Goal: Communication & Community: Answer question/provide support

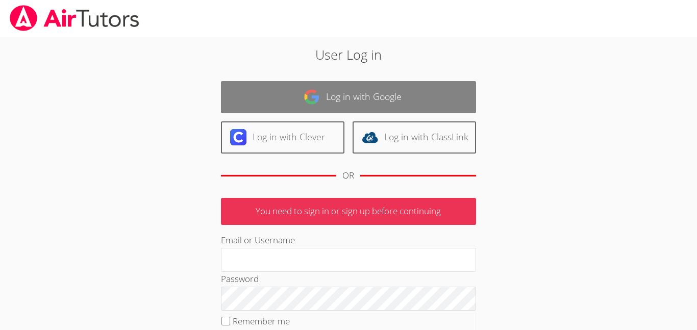
type input "j.escobarmata907@cvuhsd.org"
click at [347, 86] on link "Log in with Google" at bounding box center [348, 97] width 255 height 32
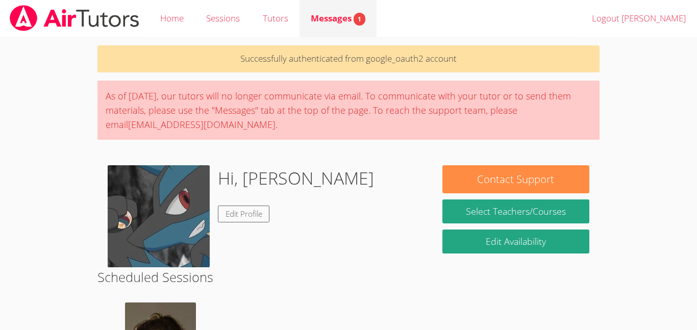
click at [353, 9] on link "Messages 1" at bounding box center [338, 18] width 77 height 37
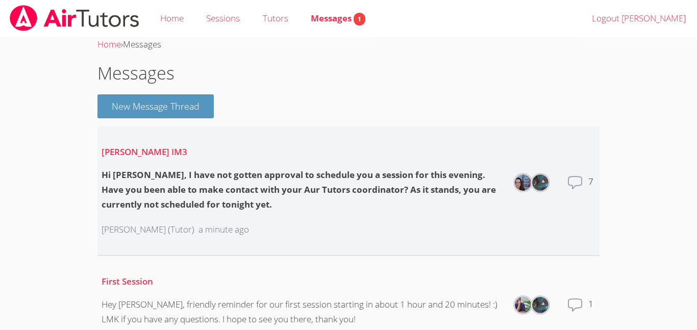
click at [327, 193] on div "Hi [PERSON_NAME], I have not gotten approval to schedule you a session for this…" at bounding box center [303, 190] width 402 height 44
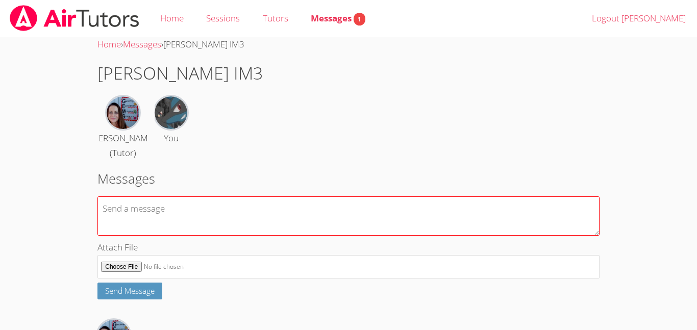
click at [242, 219] on textarea at bounding box center [349, 216] width 502 height 39
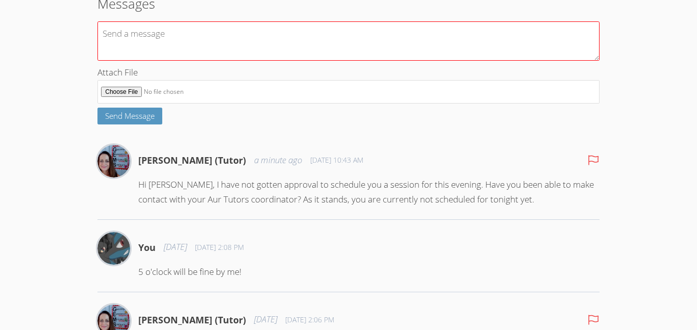
scroll to position [174, 0]
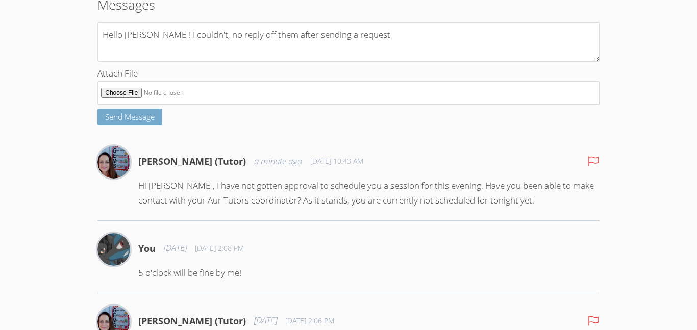
type textarea "Hello [PERSON_NAME]! I couldn't, no reply off them after sending a request"
click at [132, 121] on span "Send Message" at bounding box center [130, 117] width 50 height 10
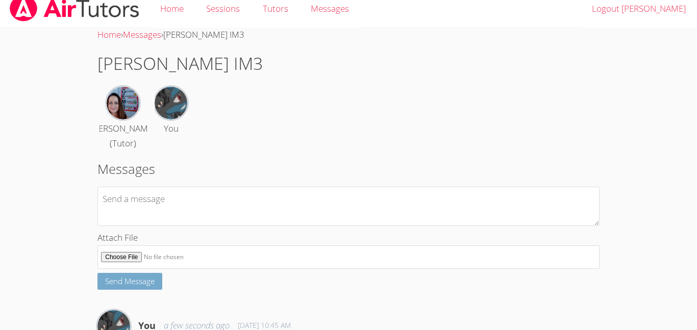
scroll to position [0, 0]
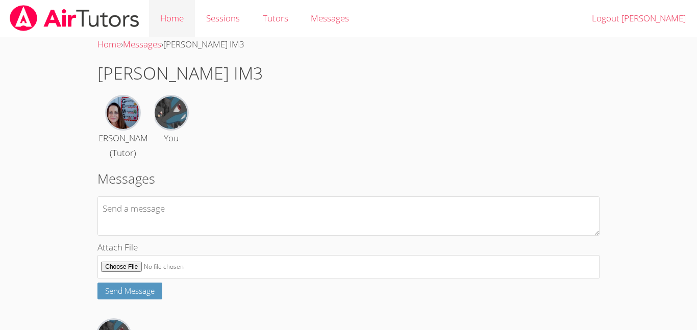
click at [165, 9] on link "Home" at bounding box center [172, 18] width 46 height 37
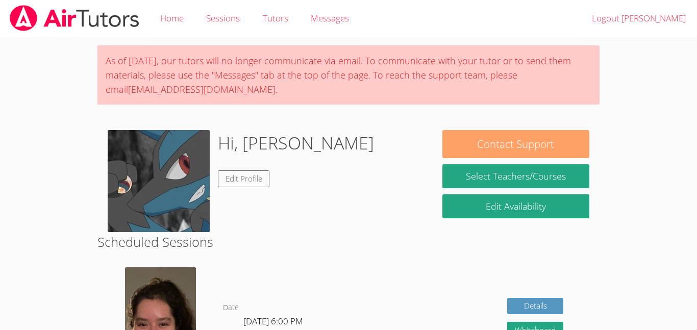
click at [520, 149] on button "Contact Support" at bounding box center [516, 144] width 147 height 28
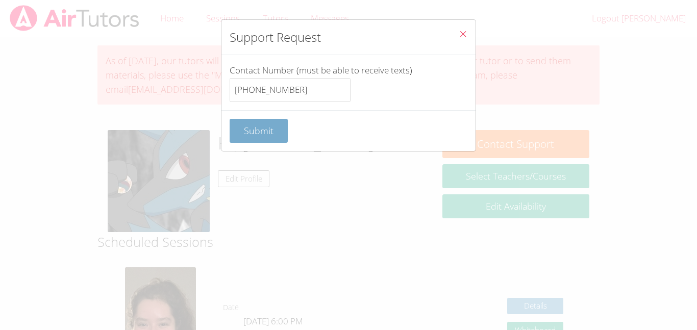
click at [242, 133] on button "Submit" at bounding box center [259, 131] width 58 height 24
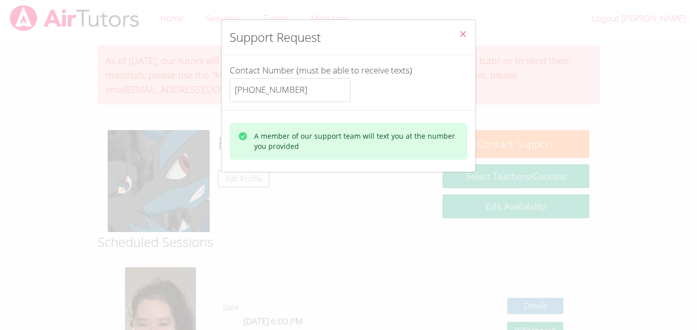
click at [463, 32] on icon "Close" at bounding box center [463, 34] width 9 height 9
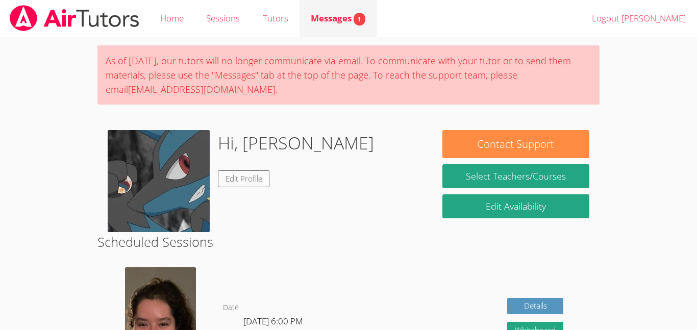
click at [351, 12] on span "Messages 1" at bounding box center [338, 18] width 55 height 12
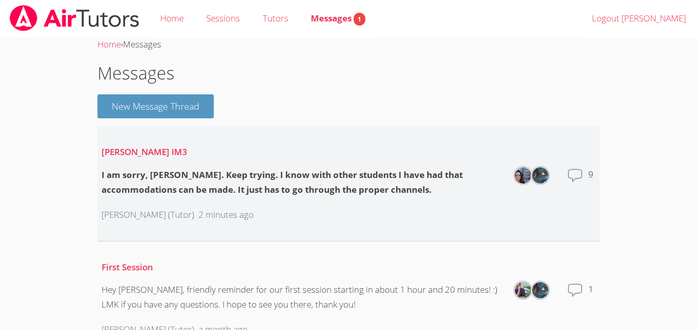
click at [362, 190] on div "I am sorry, Jason. Keep trying. I know with other students I have had that acco…" at bounding box center [303, 183] width 402 height 30
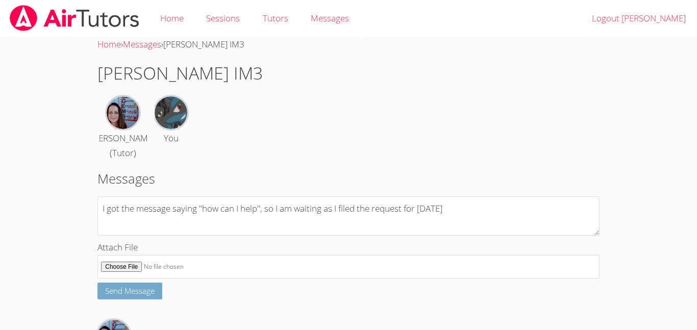
type textarea "I got the message saying "how can I help", so I am waiting as I filed the reque…"
click at [147, 291] on span "Send Message" at bounding box center [130, 291] width 50 height 10
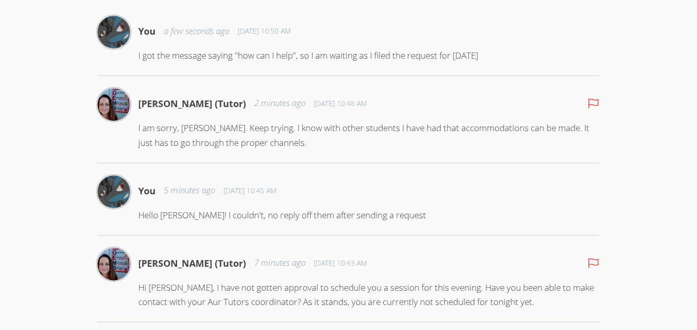
scroll to position [307, 0]
